Goal: Transaction & Acquisition: Obtain resource

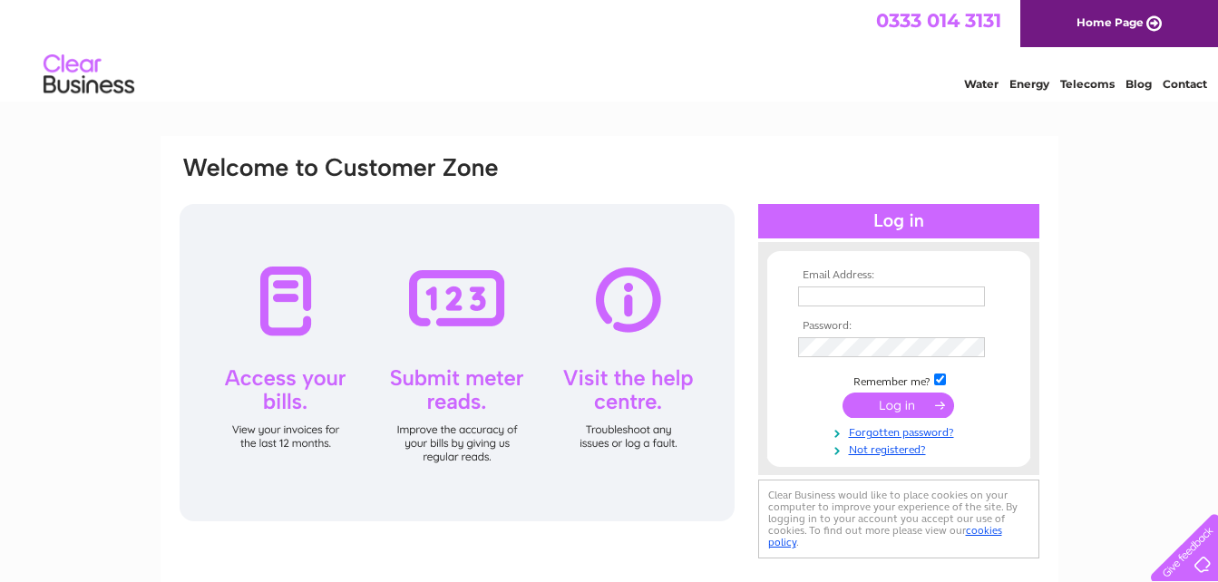
type input "cathy@whysettle.co.uk"
click at [872, 404] on input "submit" at bounding box center [899, 405] width 112 height 25
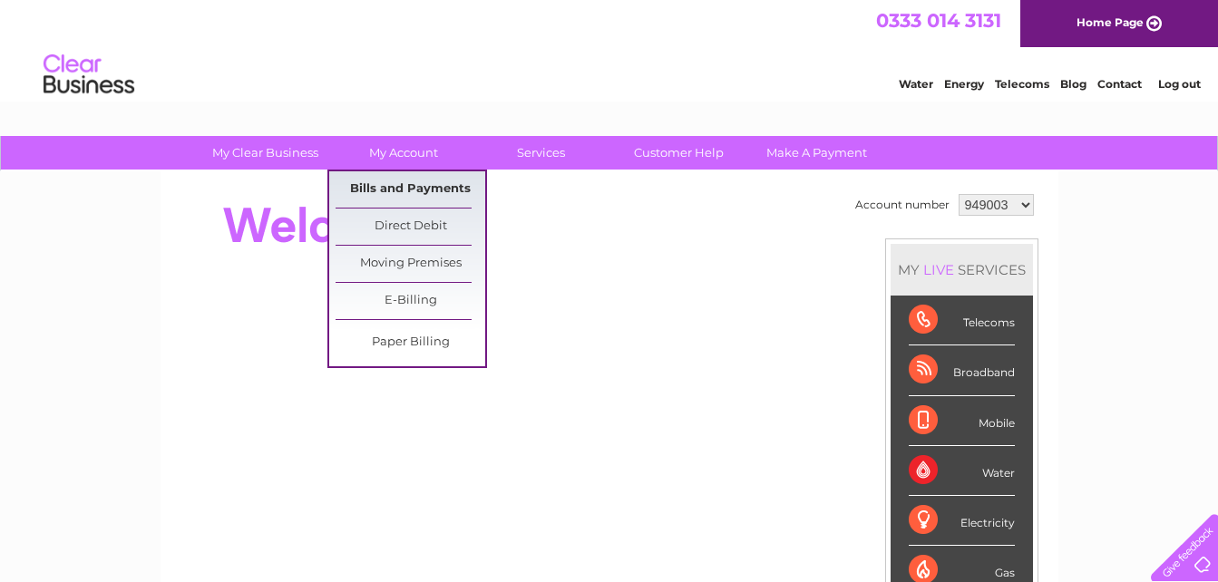
click at [399, 190] on link "Bills and Payments" at bounding box center [411, 189] width 150 height 36
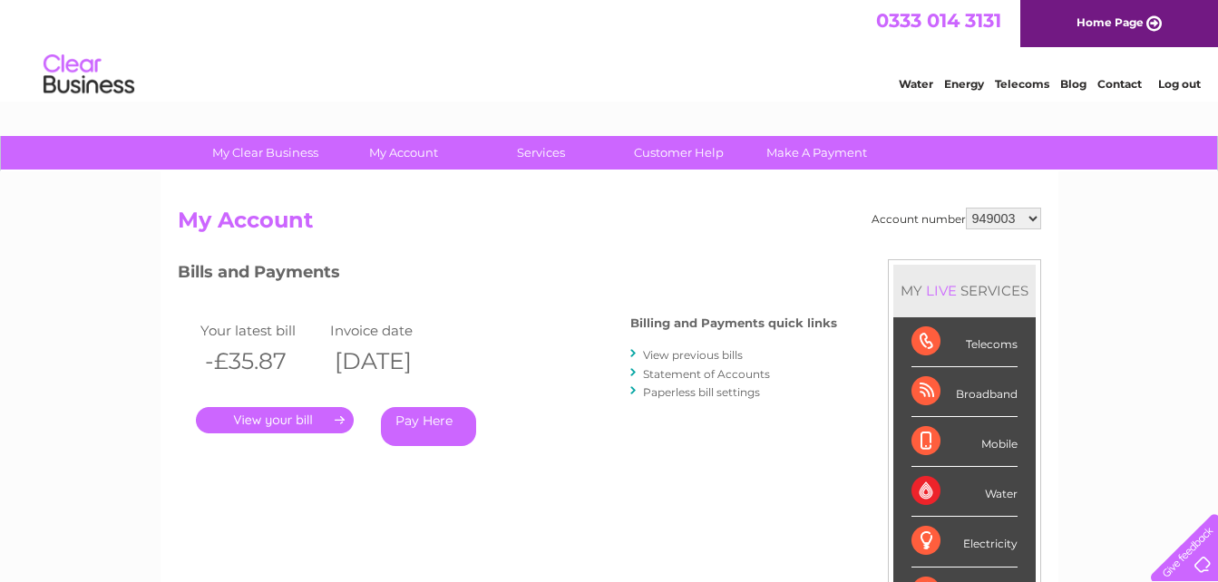
click at [1035, 219] on select "949003 1139693" at bounding box center [1003, 219] width 75 height 22
select select "1139693"
click at [967, 208] on select "949003 1139693" at bounding box center [1003, 219] width 75 height 22
click at [280, 415] on link "." at bounding box center [275, 420] width 158 height 26
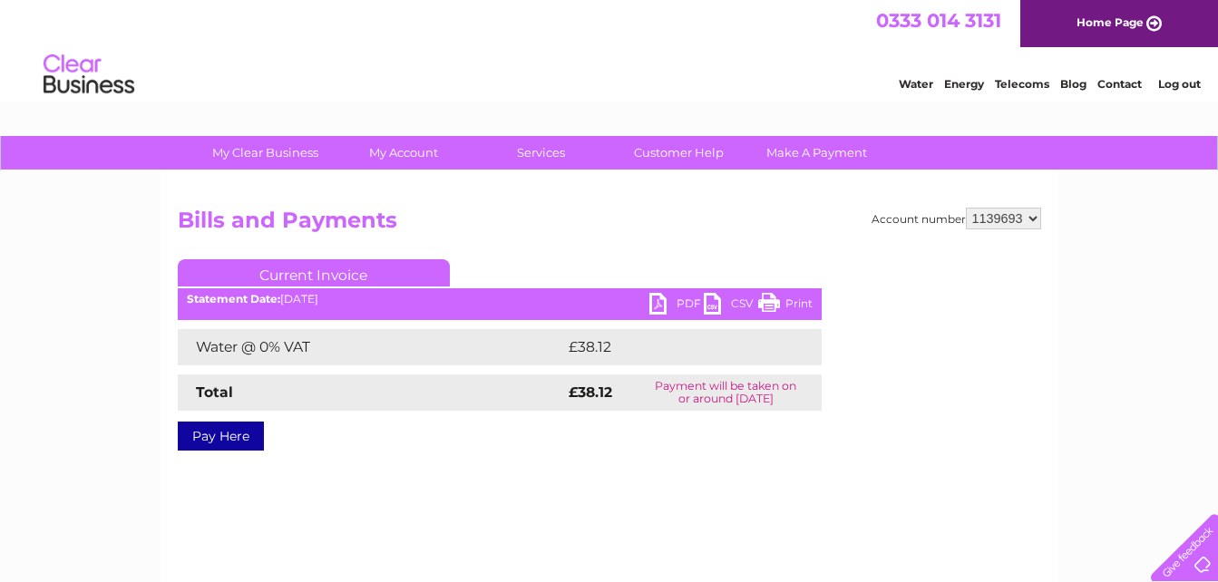
click at [658, 309] on link "PDF" at bounding box center [676, 306] width 54 height 26
